Goal: Book appointment/travel/reservation

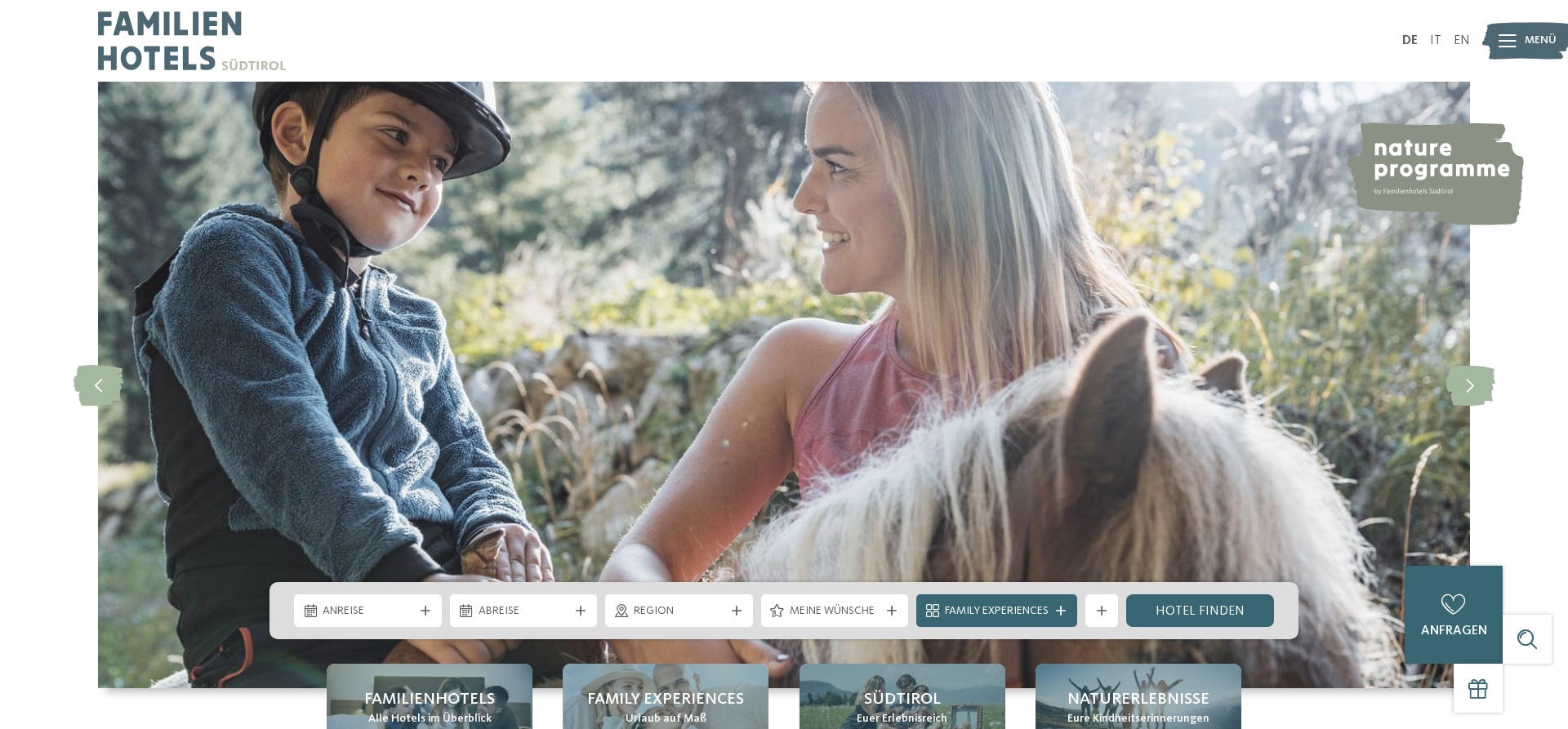
click at [377, 603] on div "Anreise" at bounding box center [368, 610] width 99 height 18
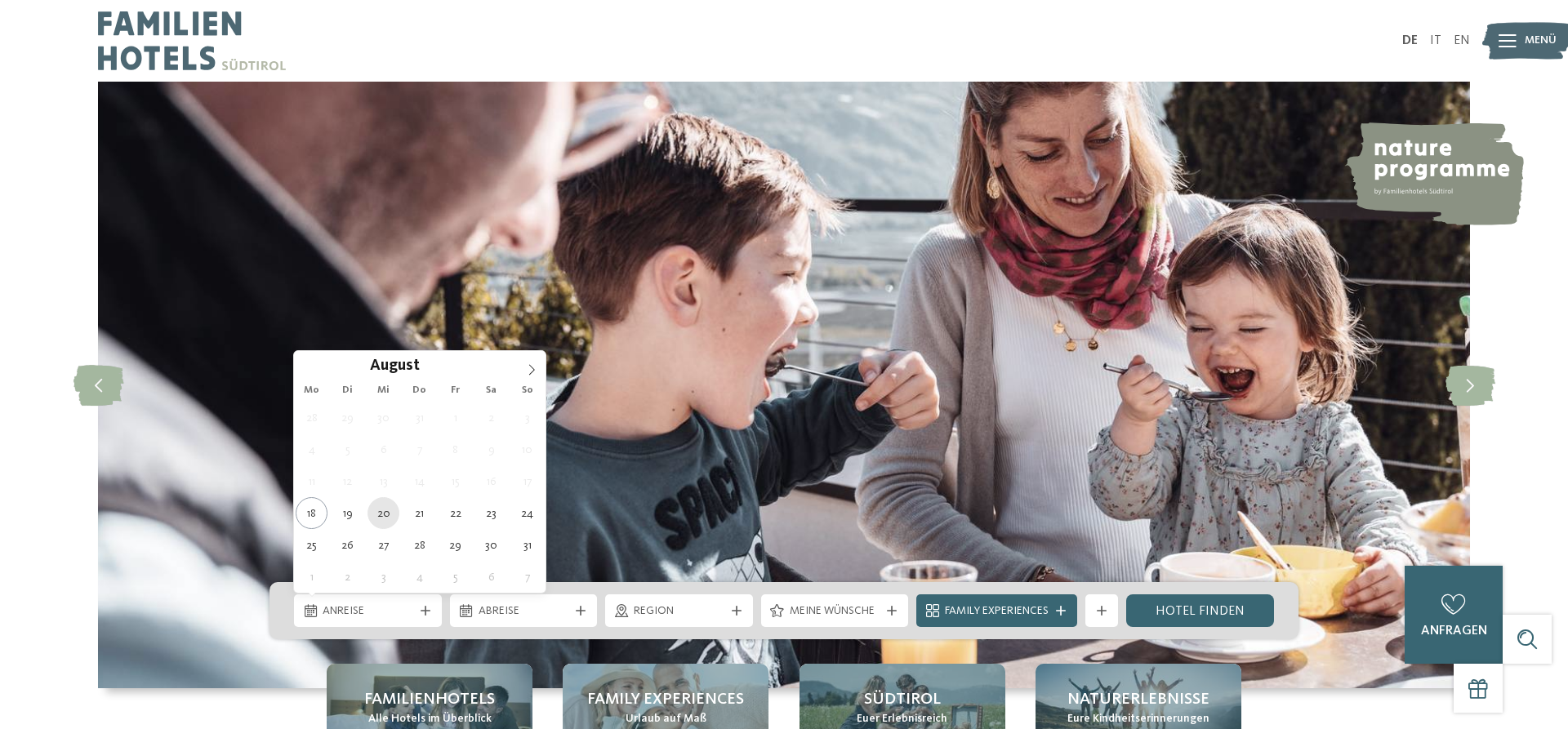
type div "[DATE]"
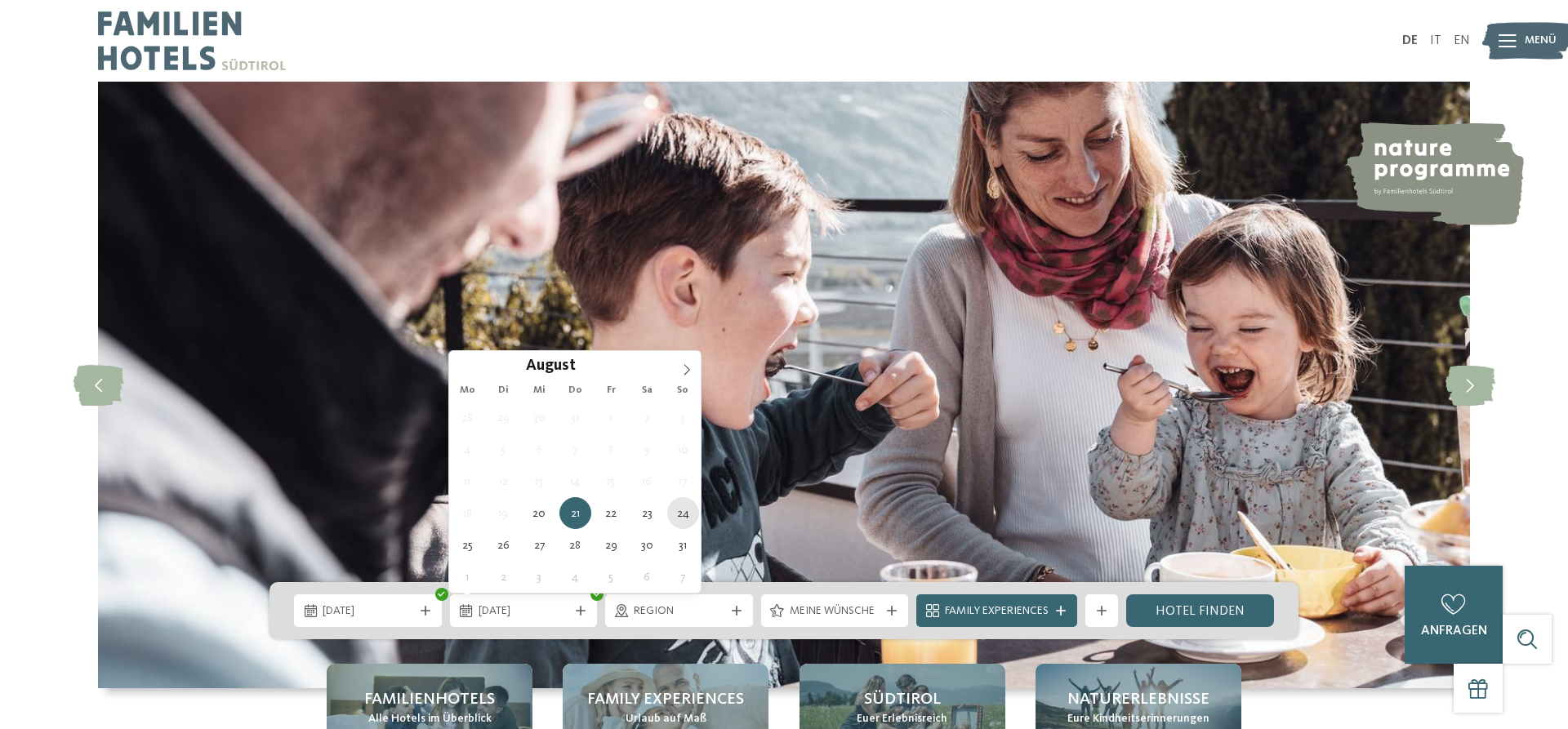
type div "[DATE]"
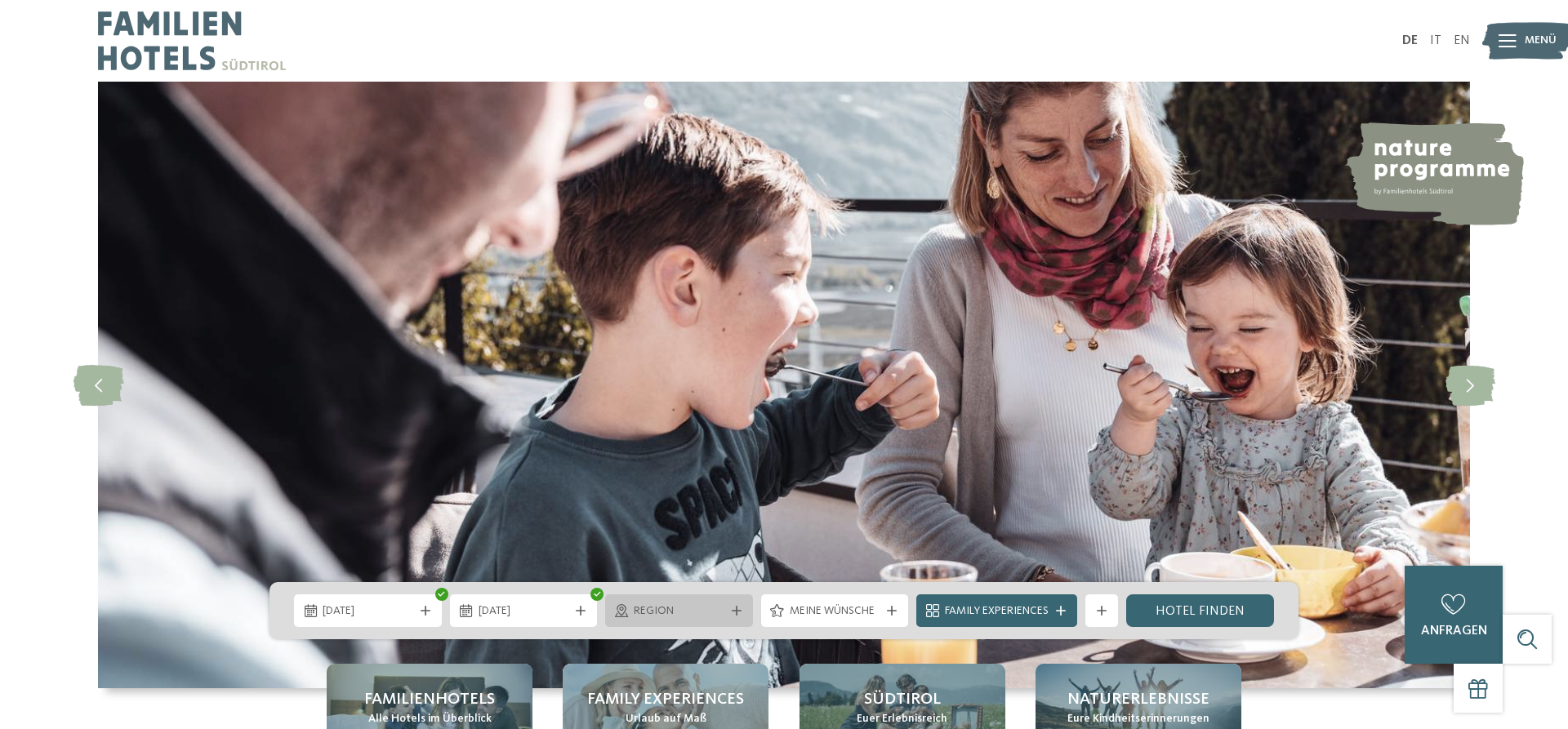
click at [680, 606] on span "Region" at bounding box center [678, 611] width 90 height 16
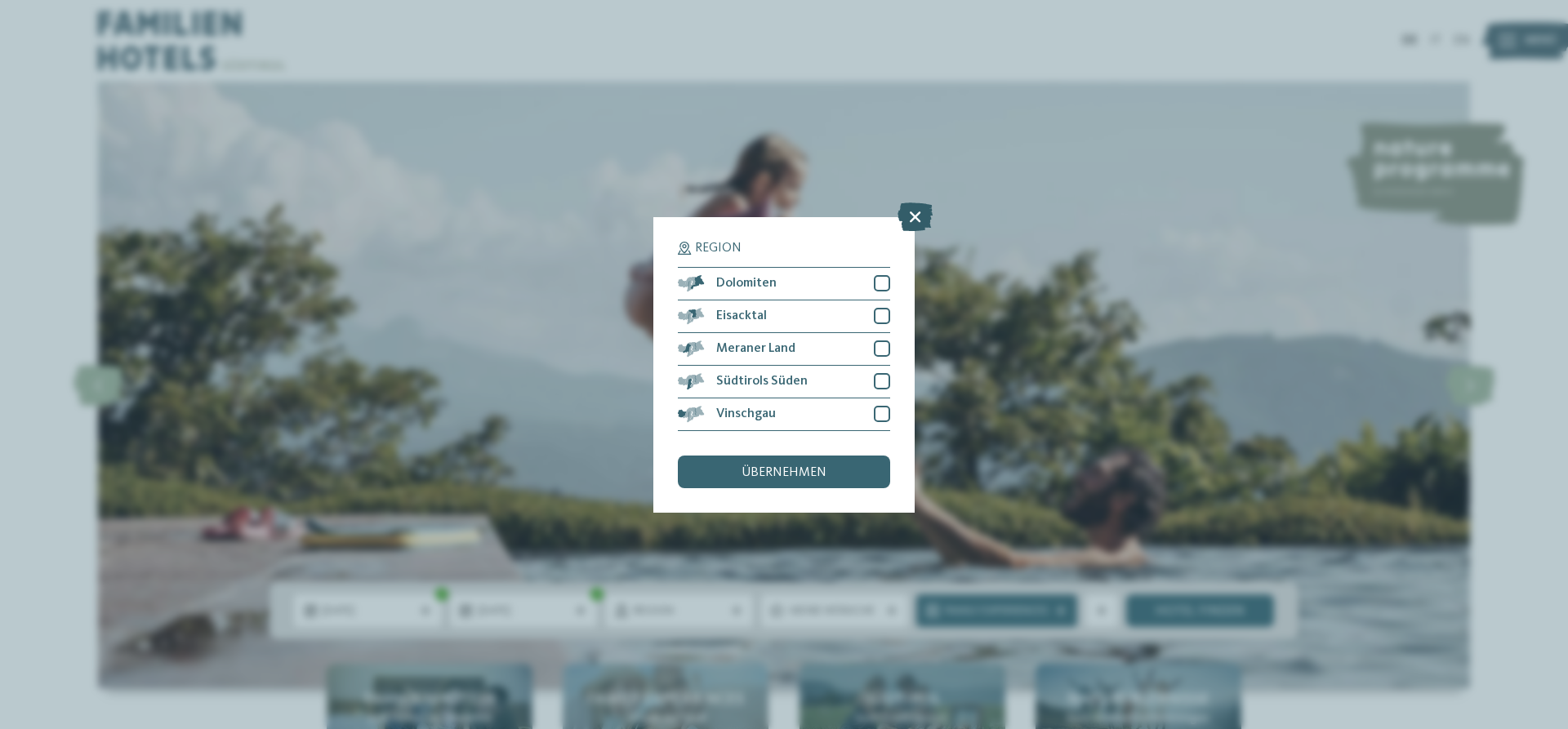
click at [922, 215] on icon at bounding box center [915, 215] width 35 height 28
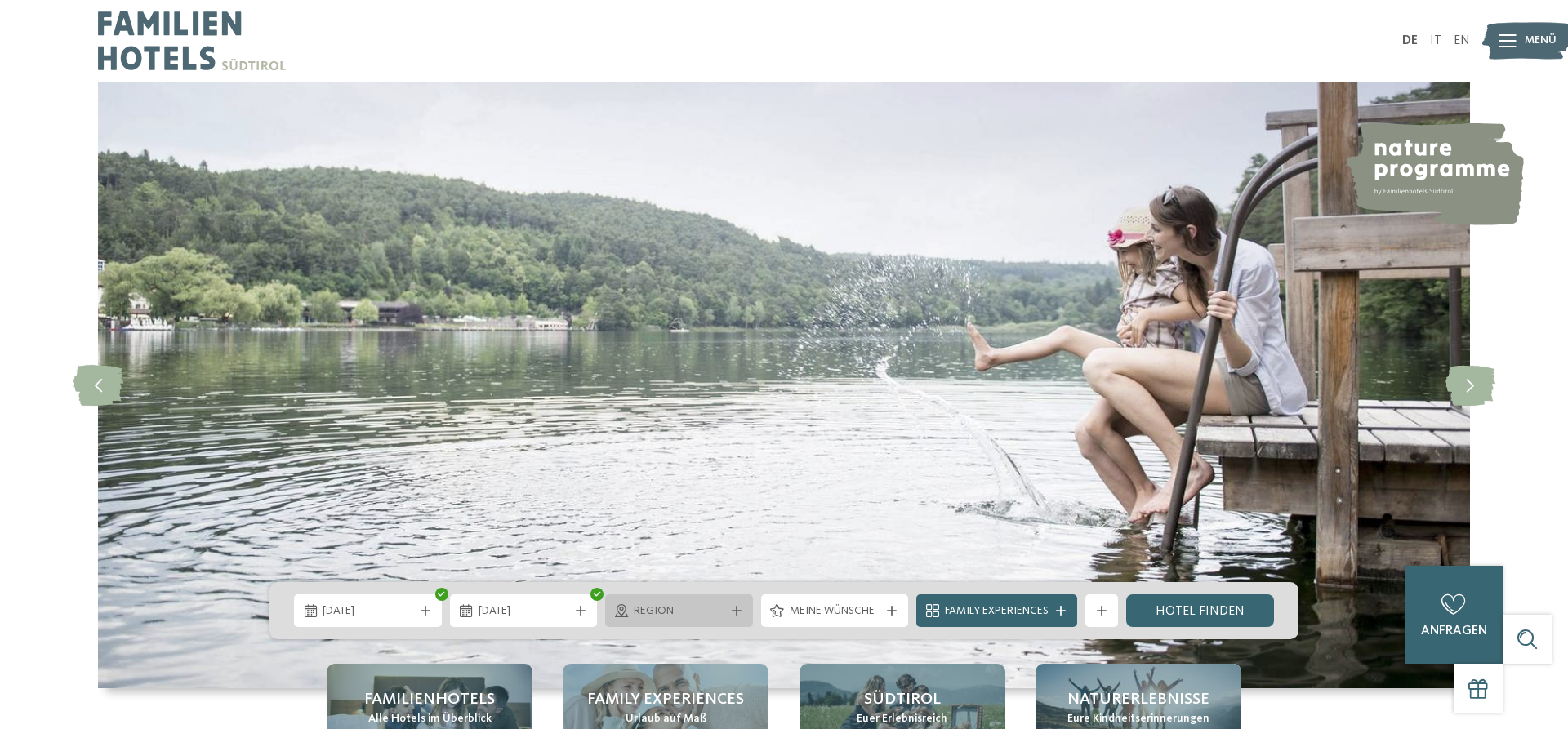
click at [697, 607] on span "Region" at bounding box center [678, 611] width 90 height 16
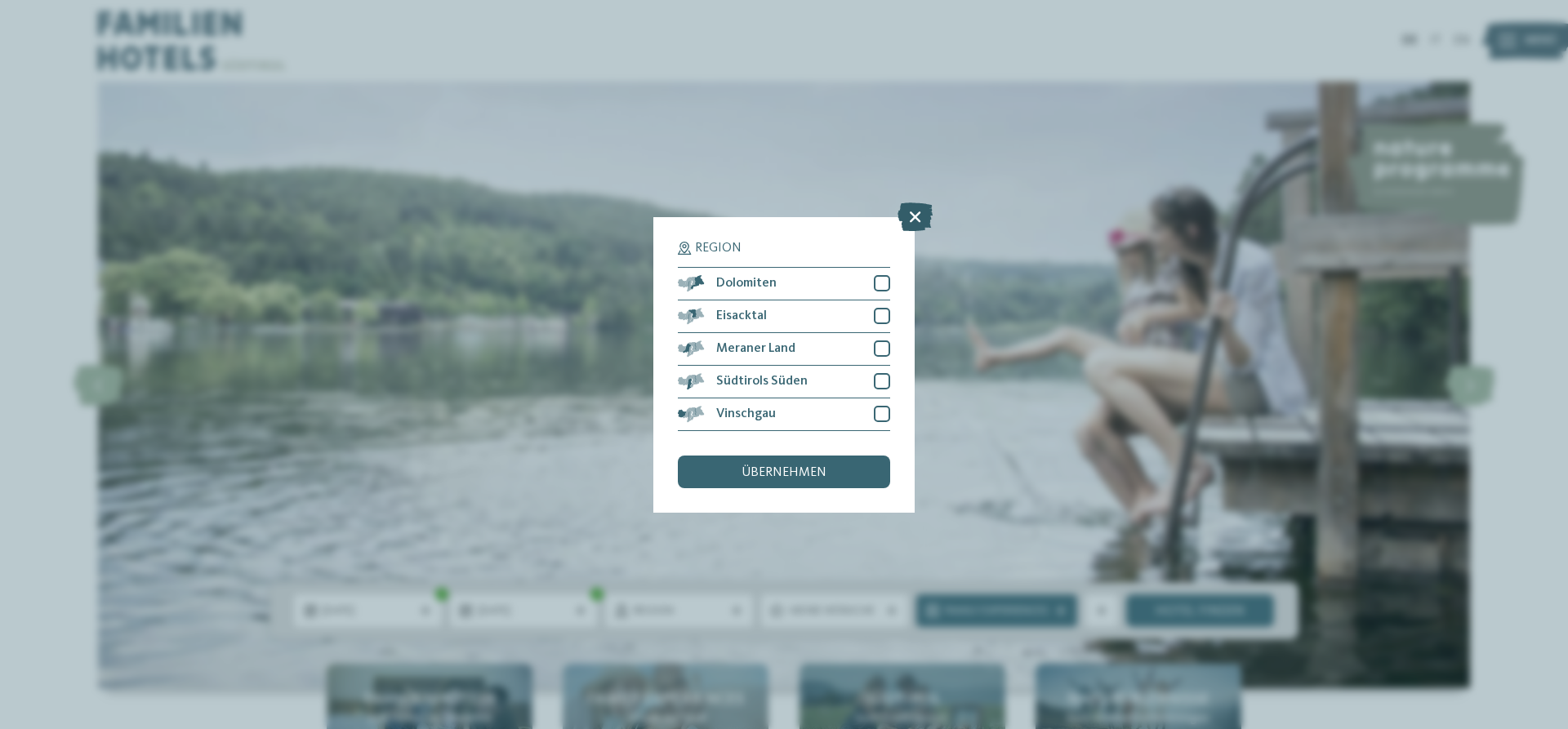
click at [911, 213] on icon at bounding box center [915, 215] width 35 height 28
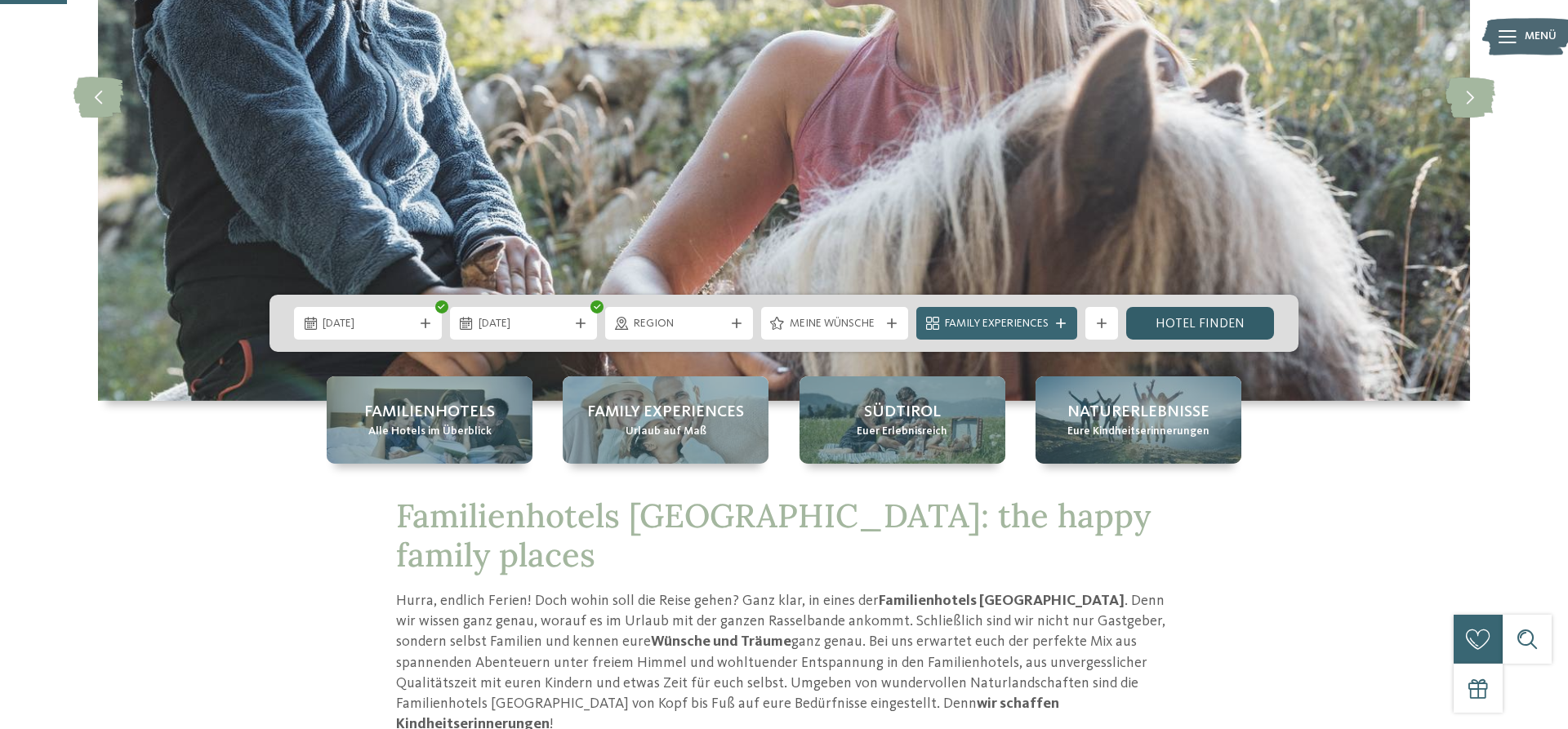
scroll to position [250, 0]
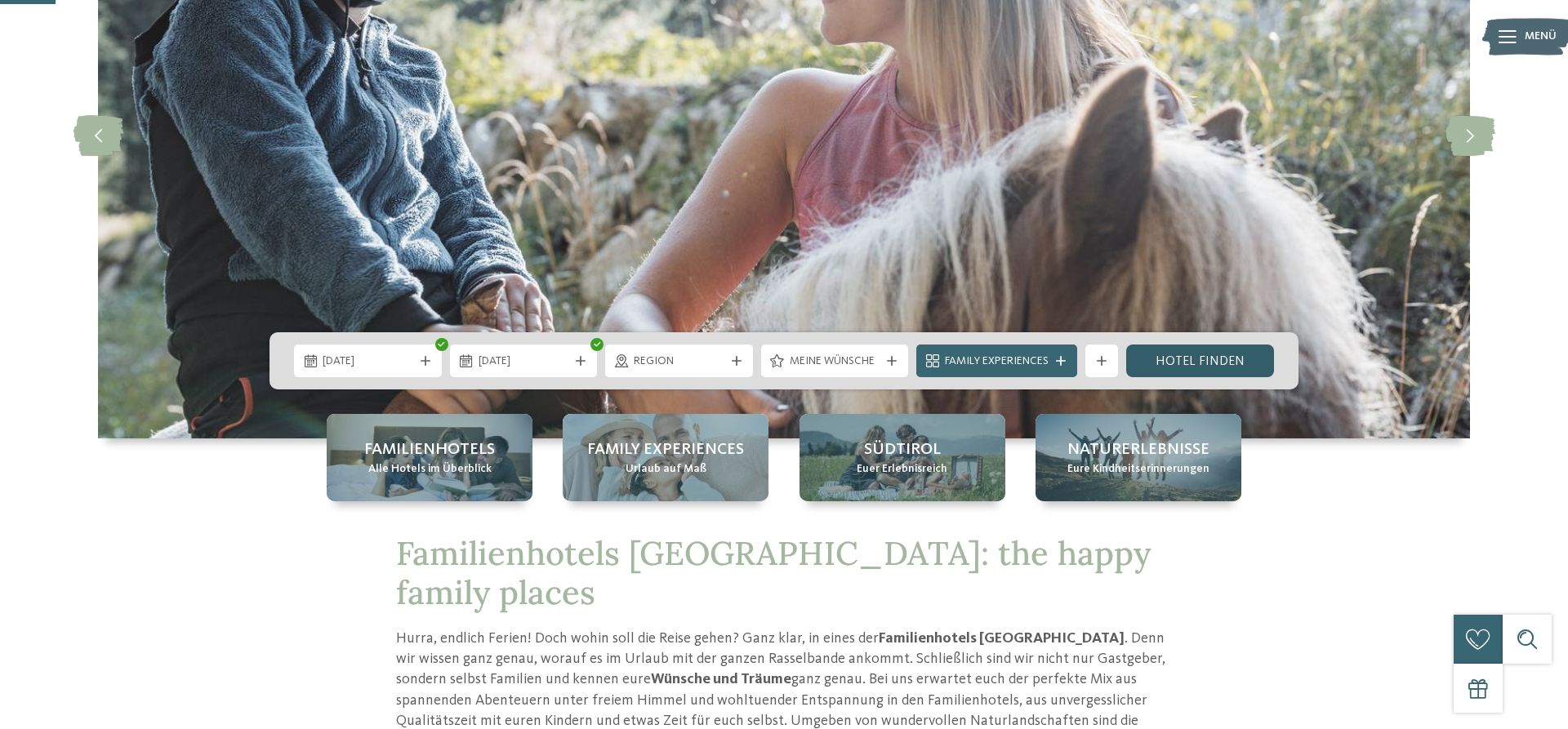
click at [1195, 358] on link "Hotel finden" at bounding box center [1200, 361] width 148 height 32
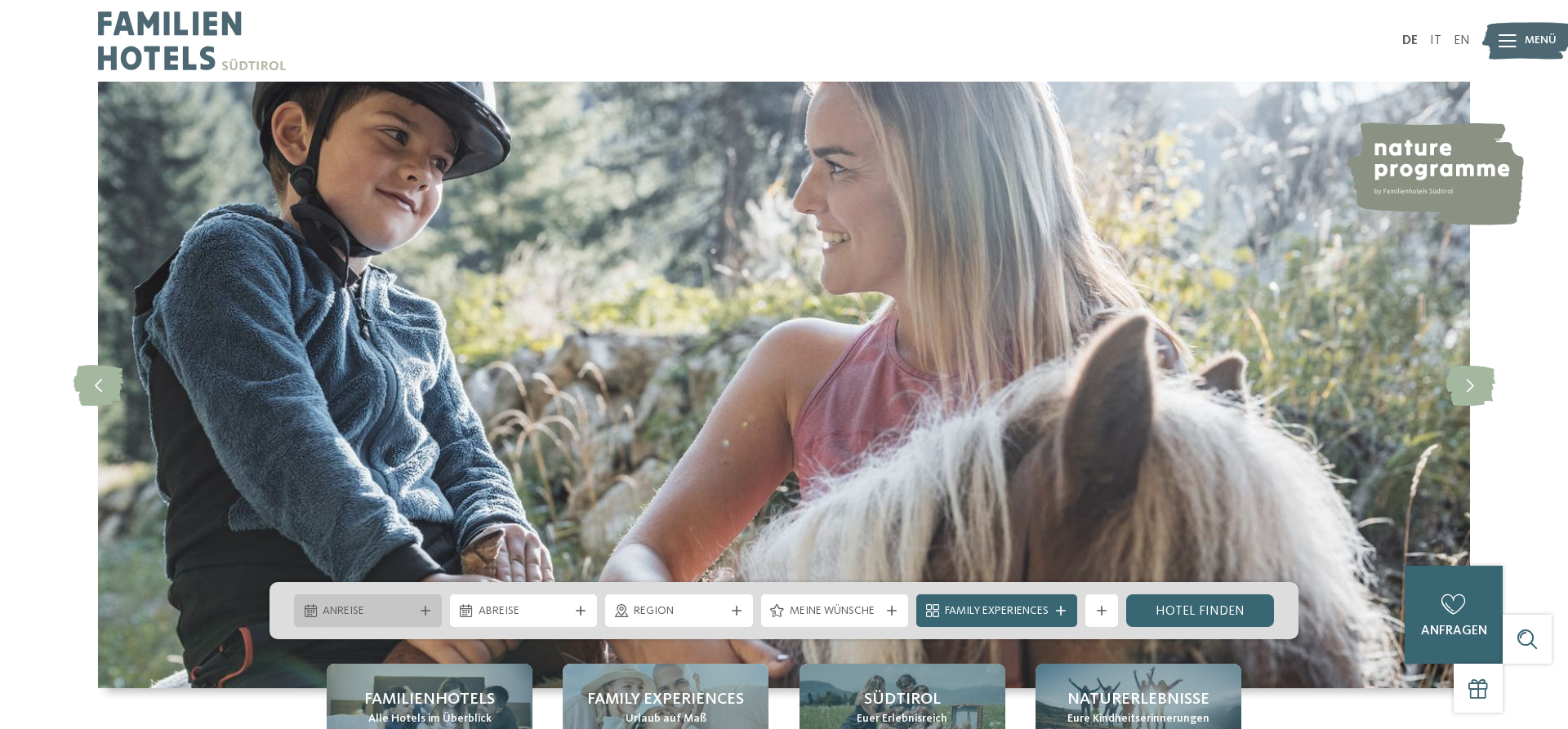
click at [368, 602] on div "Anreise" at bounding box center [368, 610] width 148 height 32
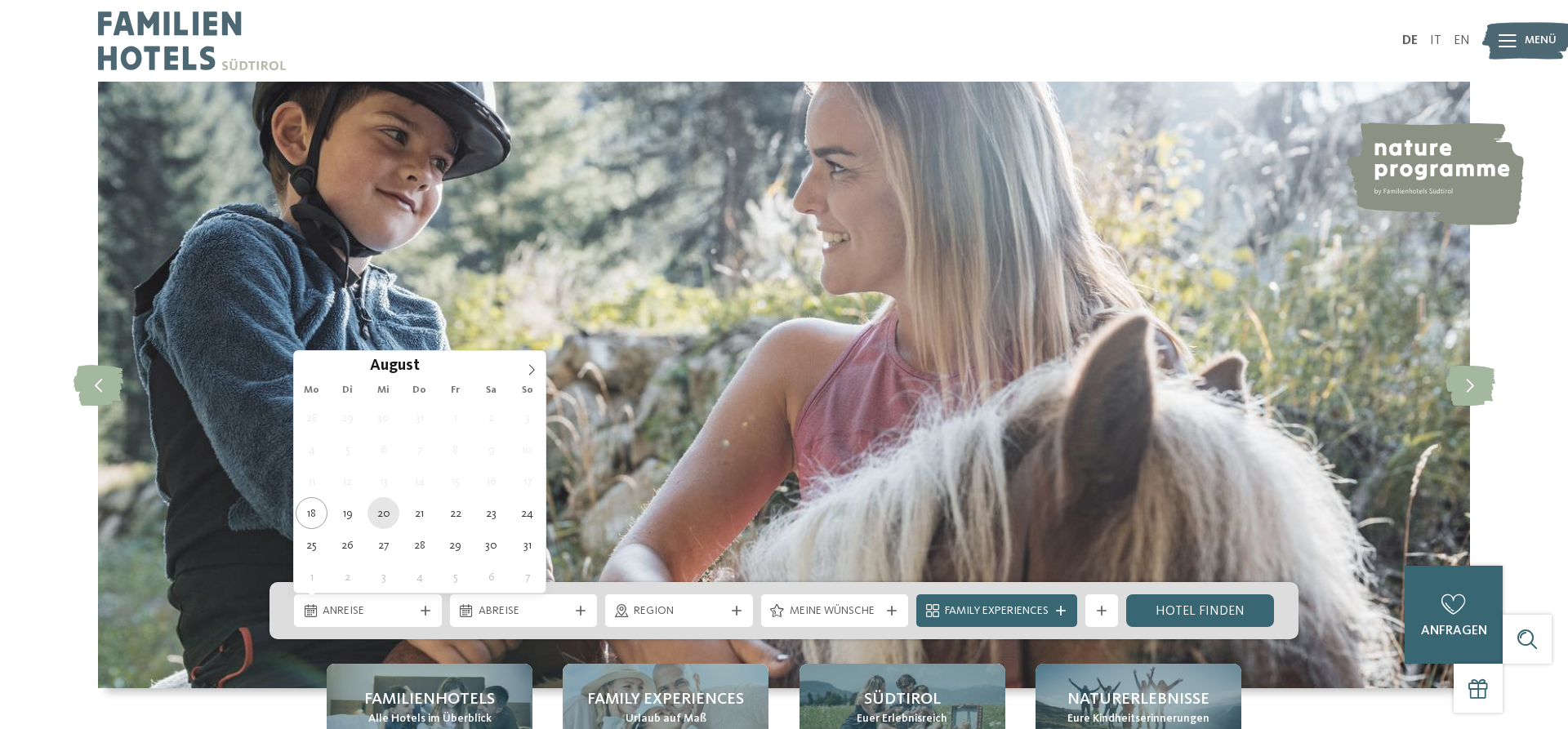
type div "[DATE]"
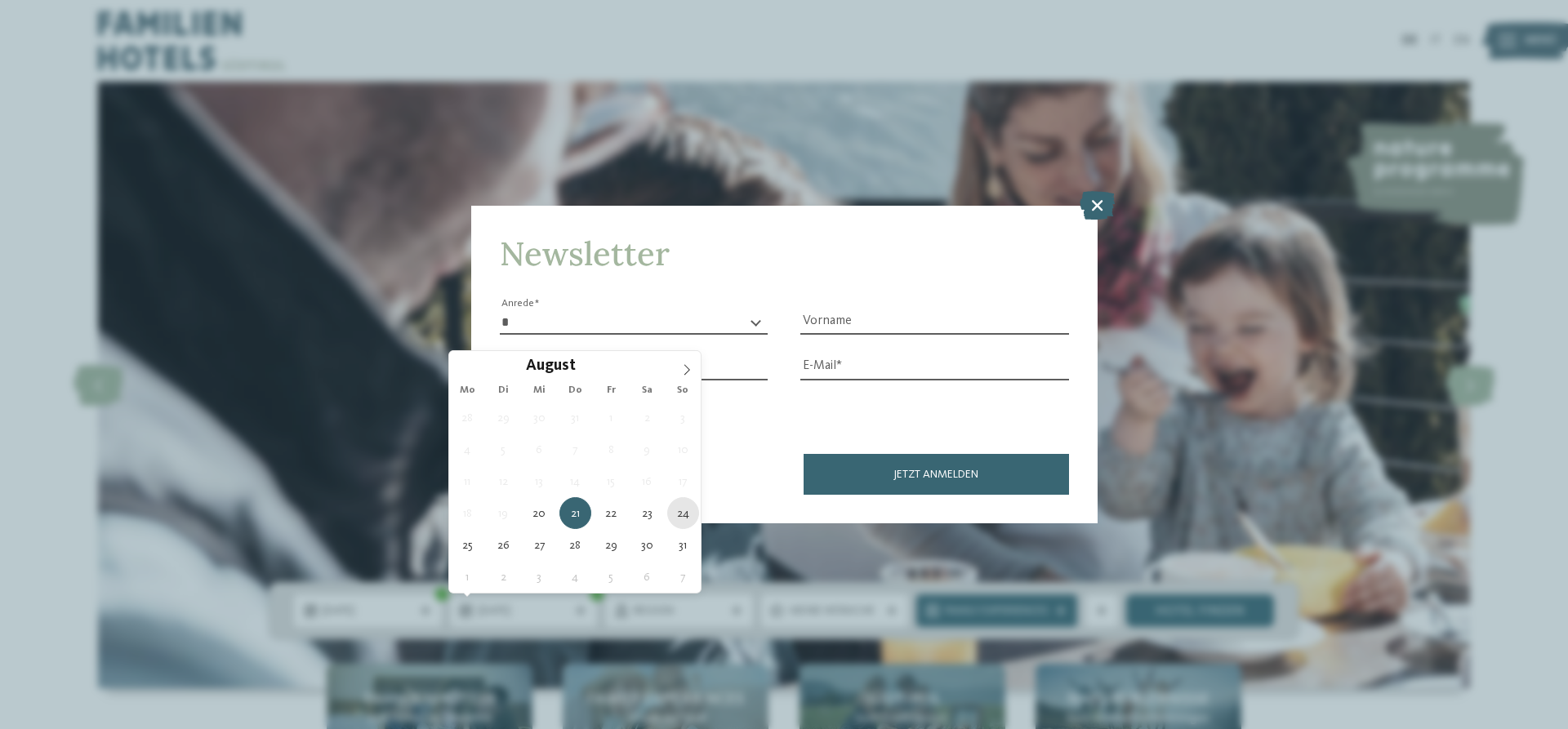
type div "[DATE]"
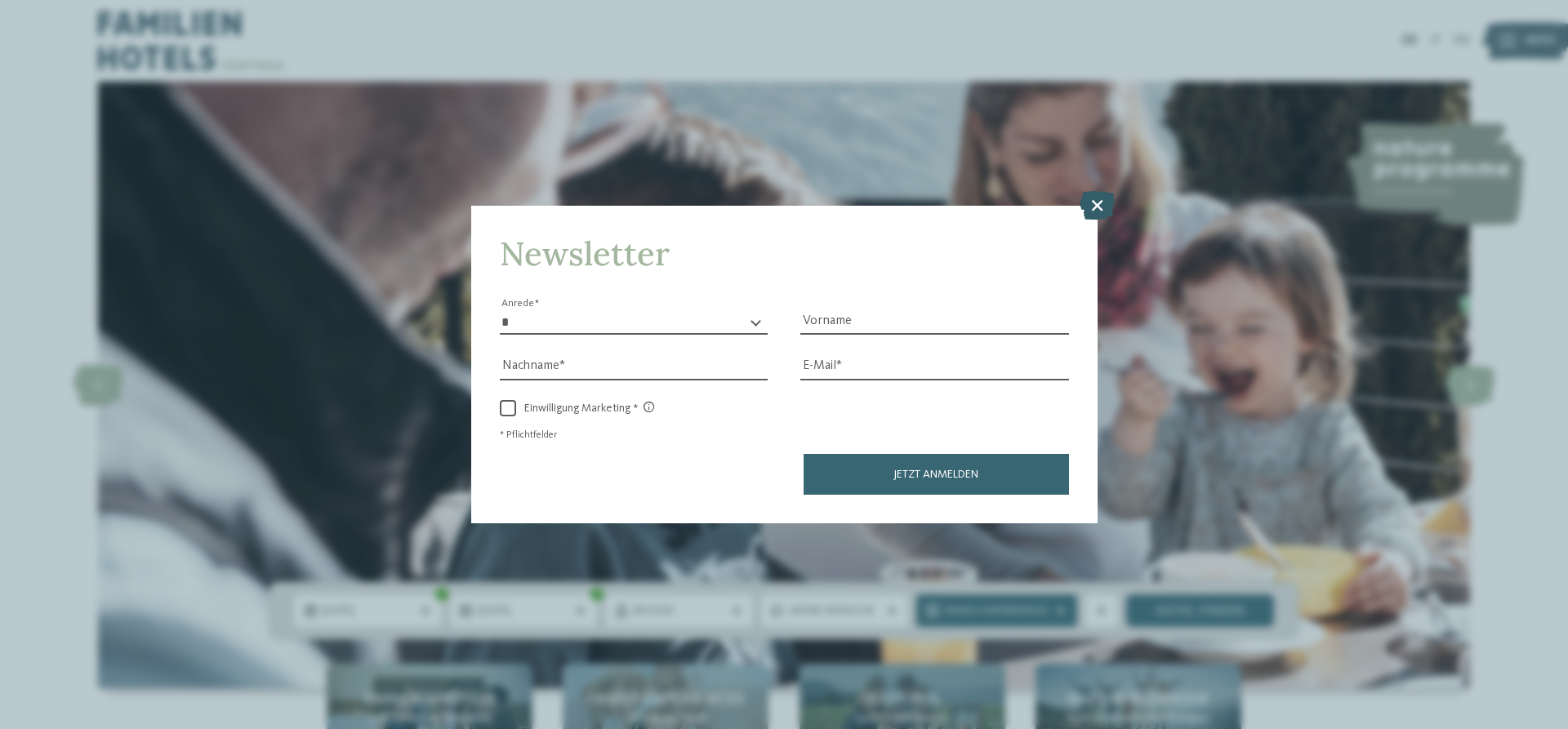
click at [1096, 207] on icon at bounding box center [1097, 205] width 35 height 28
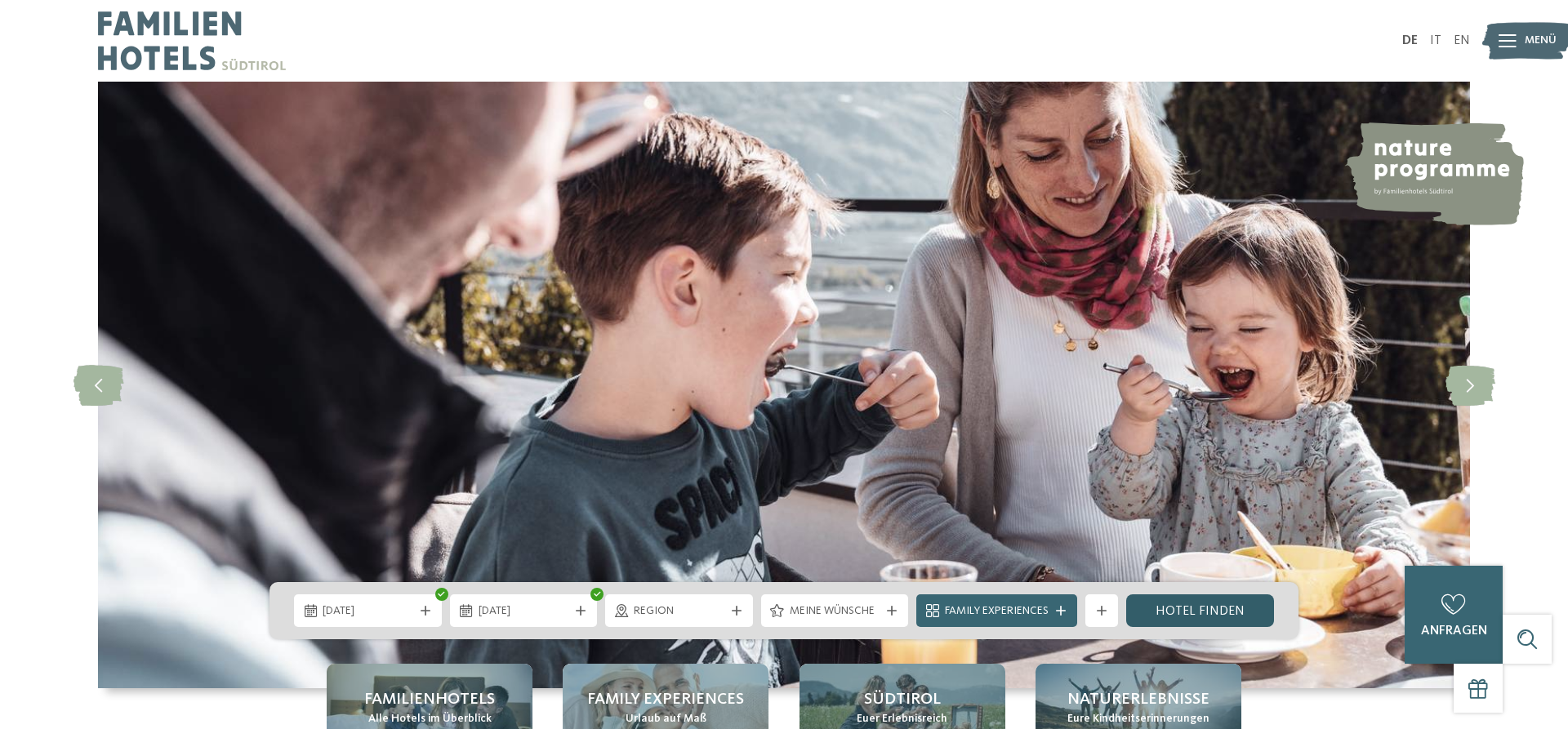
click at [1185, 610] on link "Hotel finden" at bounding box center [1200, 610] width 148 height 32
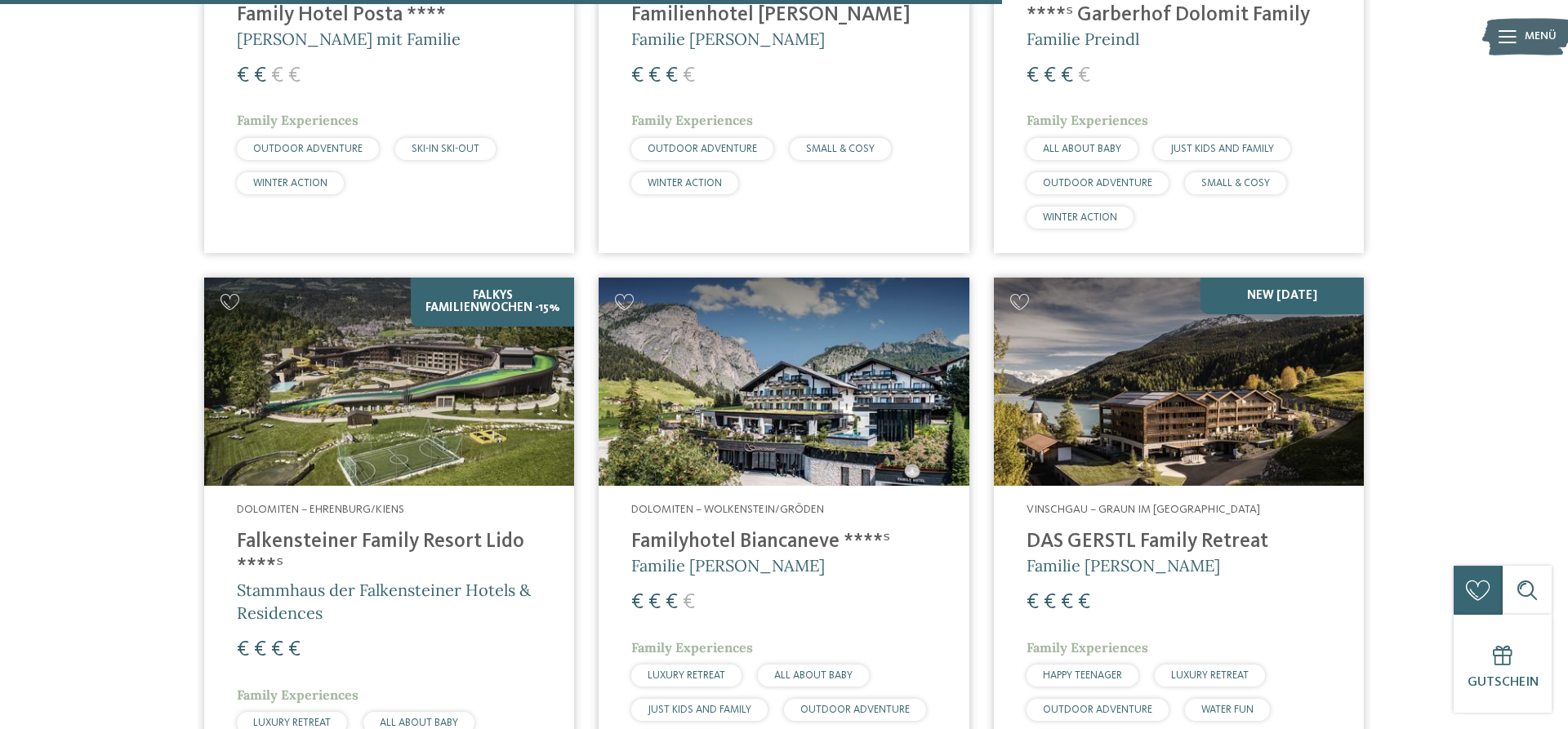
scroll to position [3617, 0]
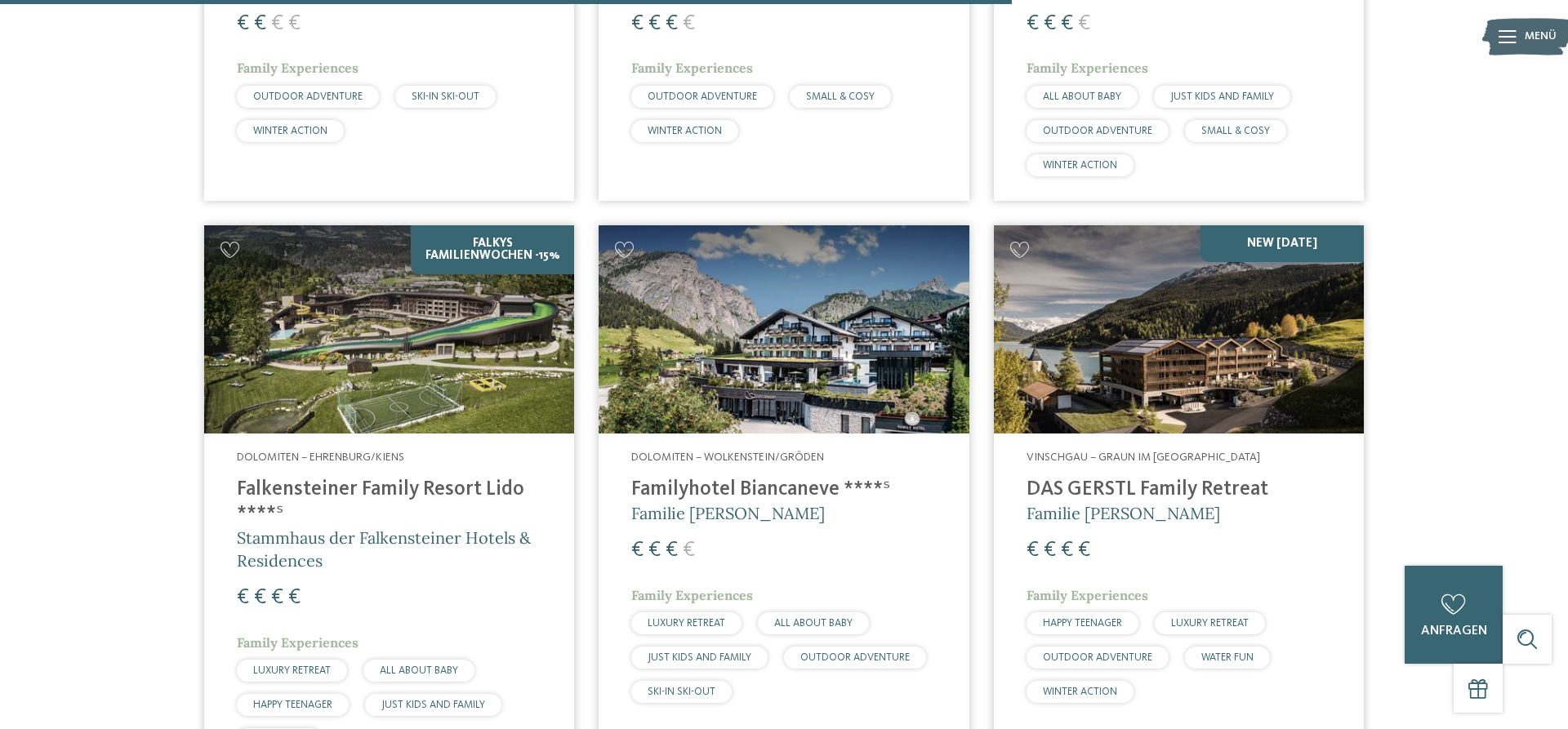
click at [819, 284] on img at bounding box center [784, 328] width 370 height 208
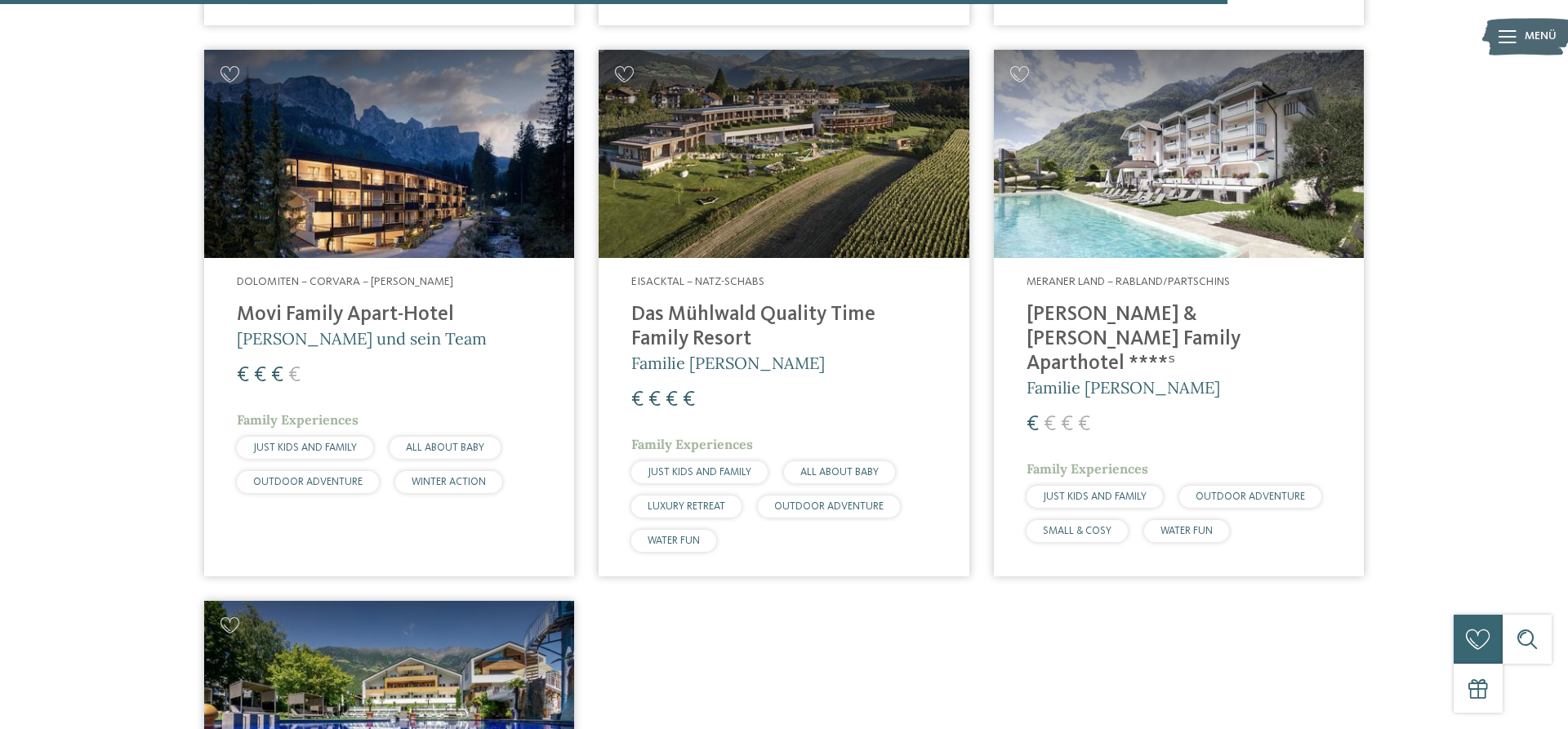
scroll to position [4866, 0]
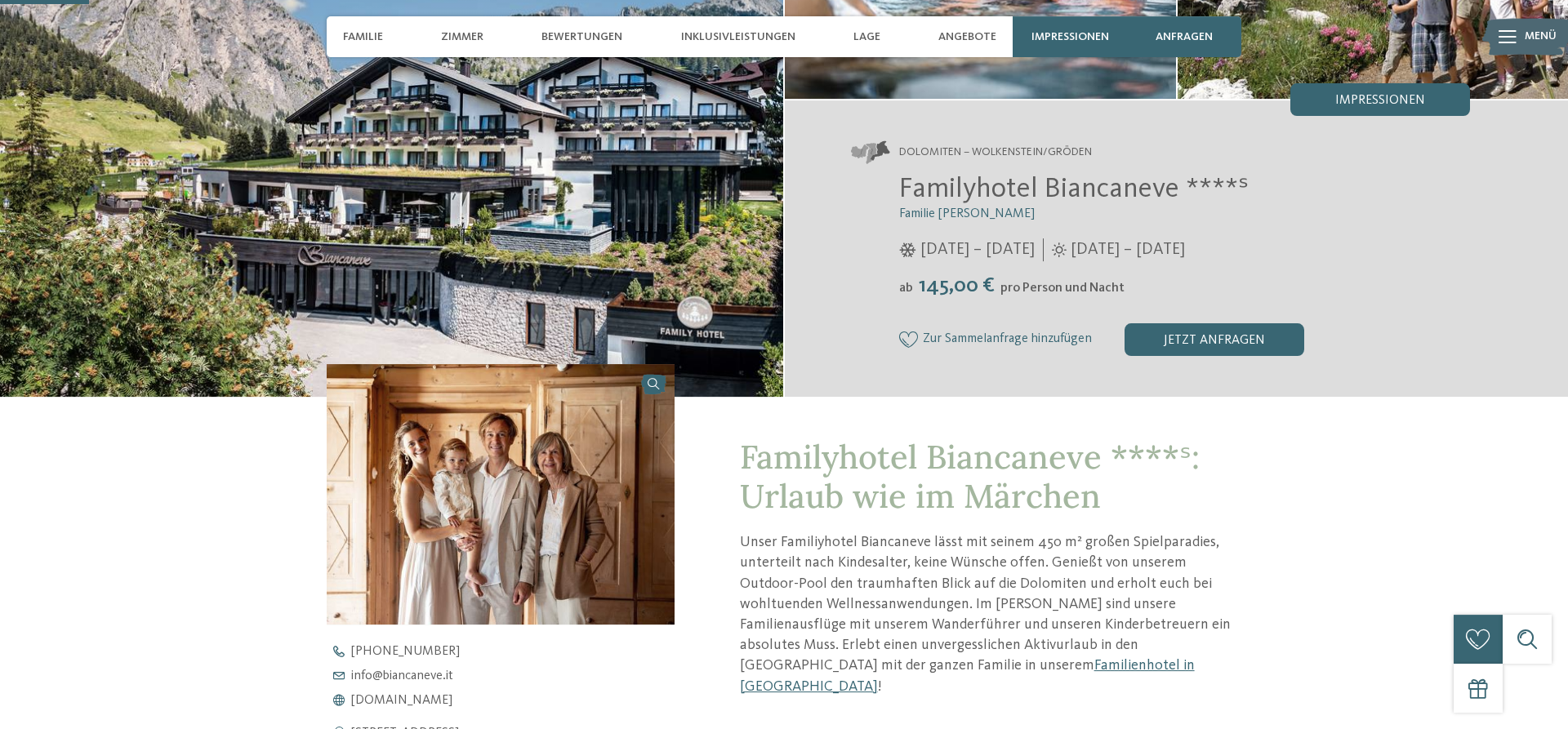
scroll to position [250, 0]
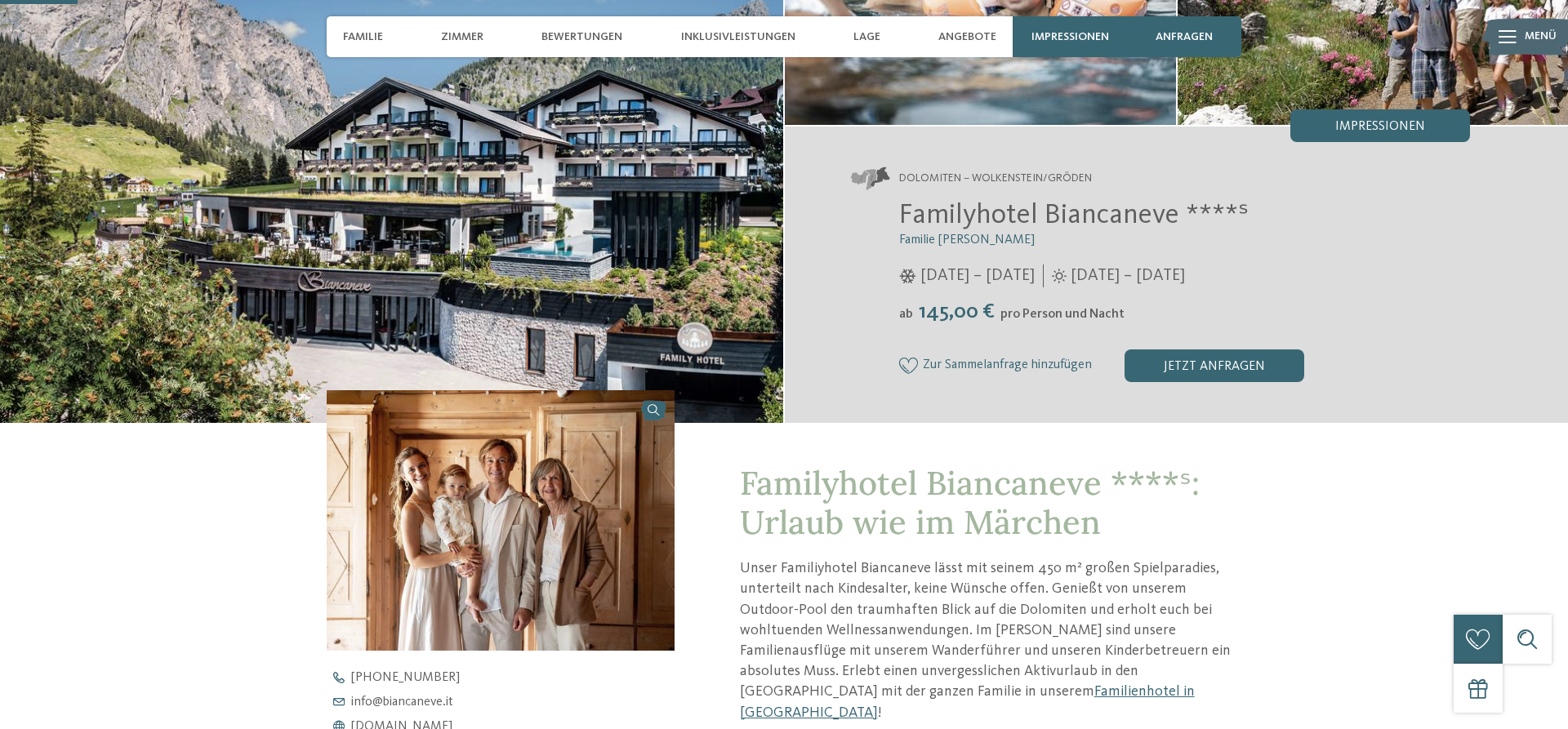
click at [536, 279] on img at bounding box center [391, 127] width 784 height 591
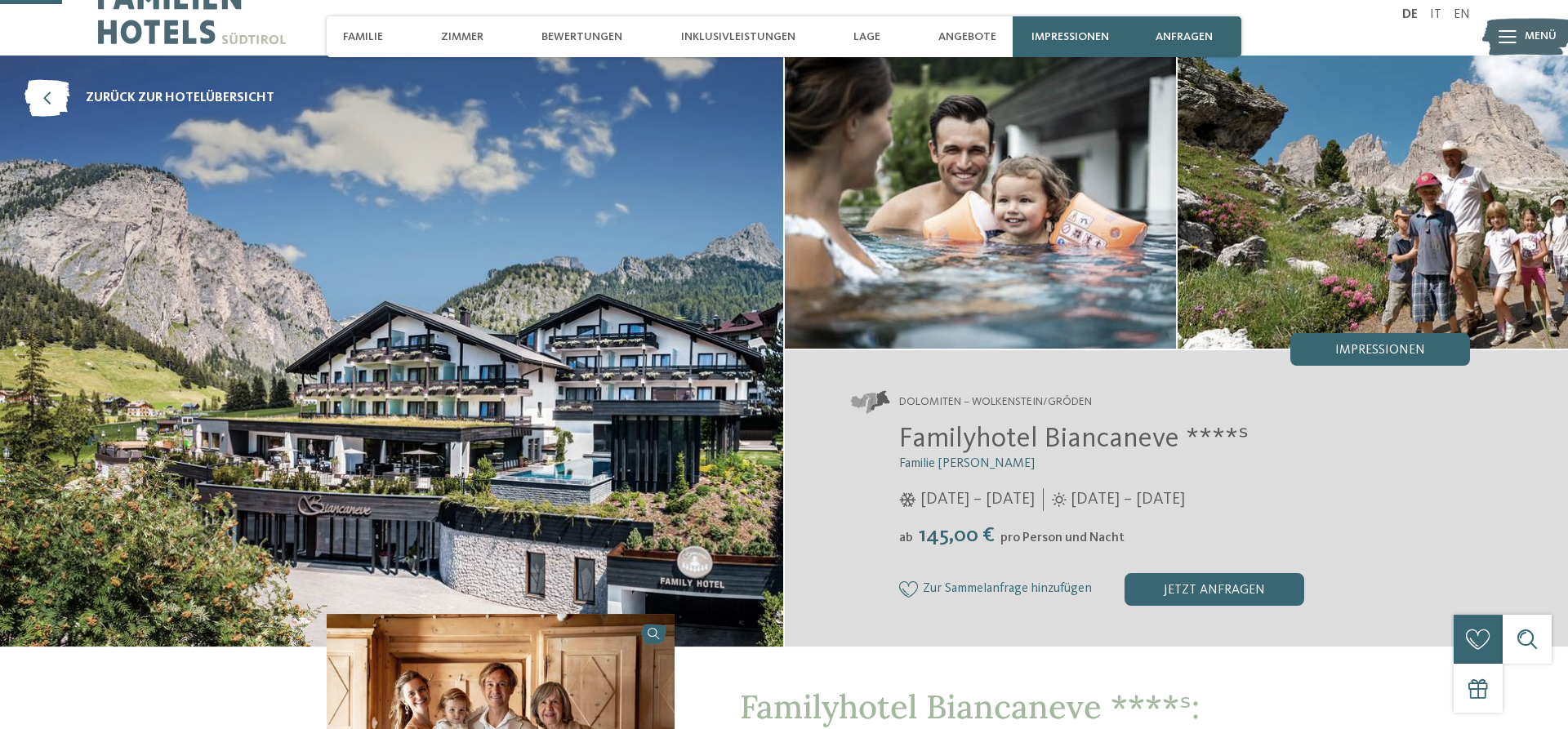
scroll to position [0, 0]
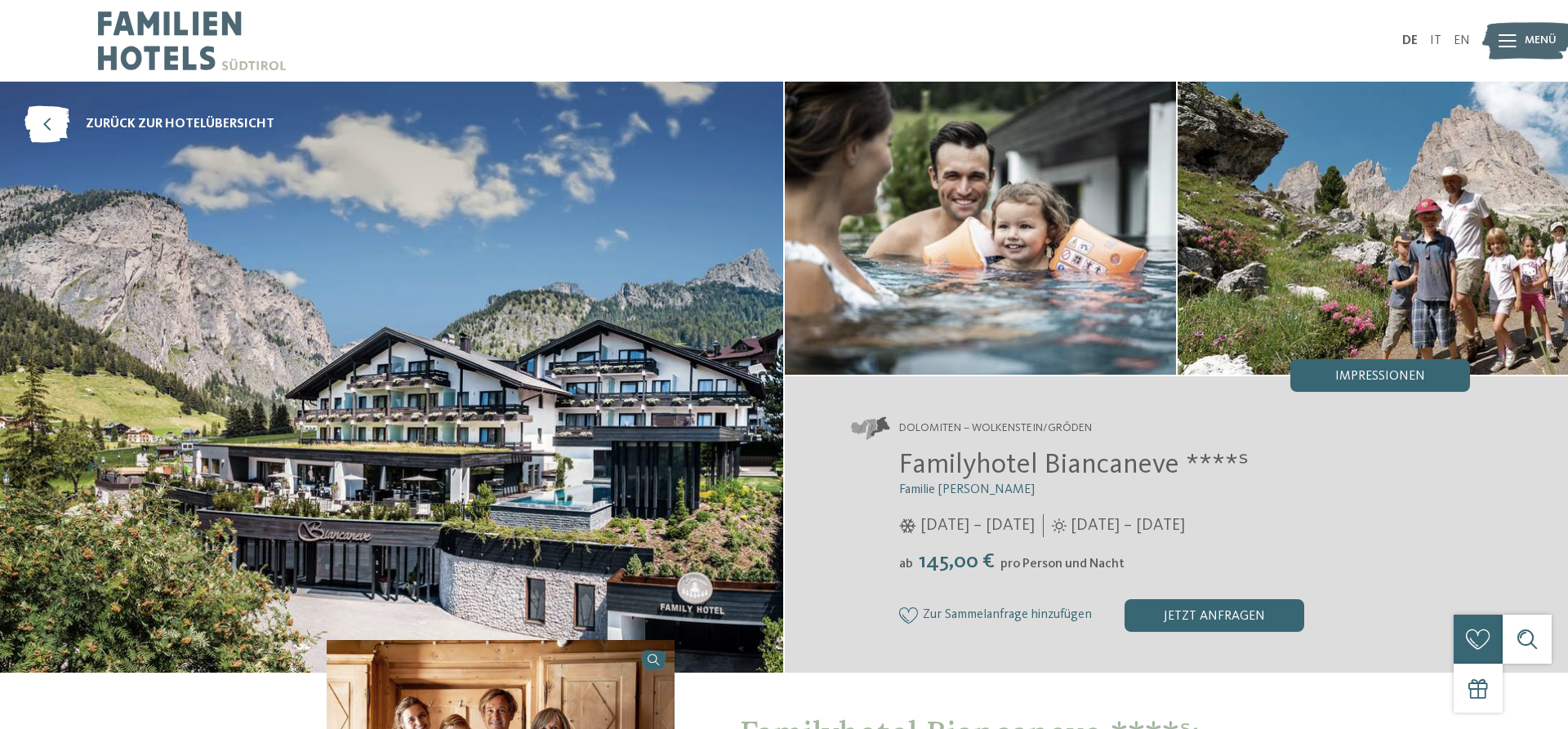
click at [854, 267] on img at bounding box center [981, 228] width 391 height 293
click at [568, 338] on img at bounding box center [391, 377] width 784 height 591
drag, startPoint x: 322, startPoint y: 430, endPoint x: 266, endPoint y: 405, distance: 61.3
click at [318, 431] on img at bounding box center [391, 377] width 784 height 591
